Goal: Unclear

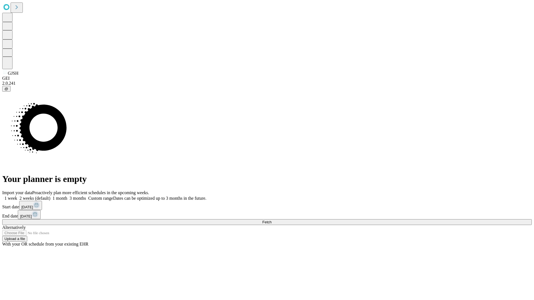
click at [271, 220] on span "Fetch" at bounding box center [266, 222] width 9 height 4
